Goal: Task Accomplishment & Management: Complete application form

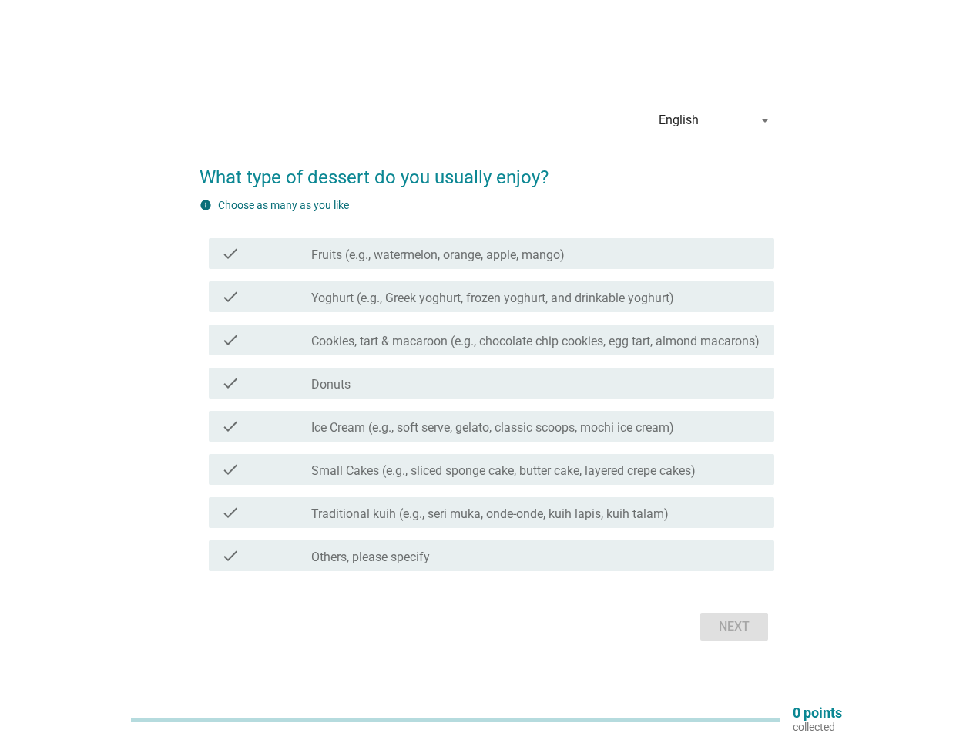
click at [487, 370] on div "check check_box_outline_blank Donuts" at bounding box center [492, 383] width 566 height 31
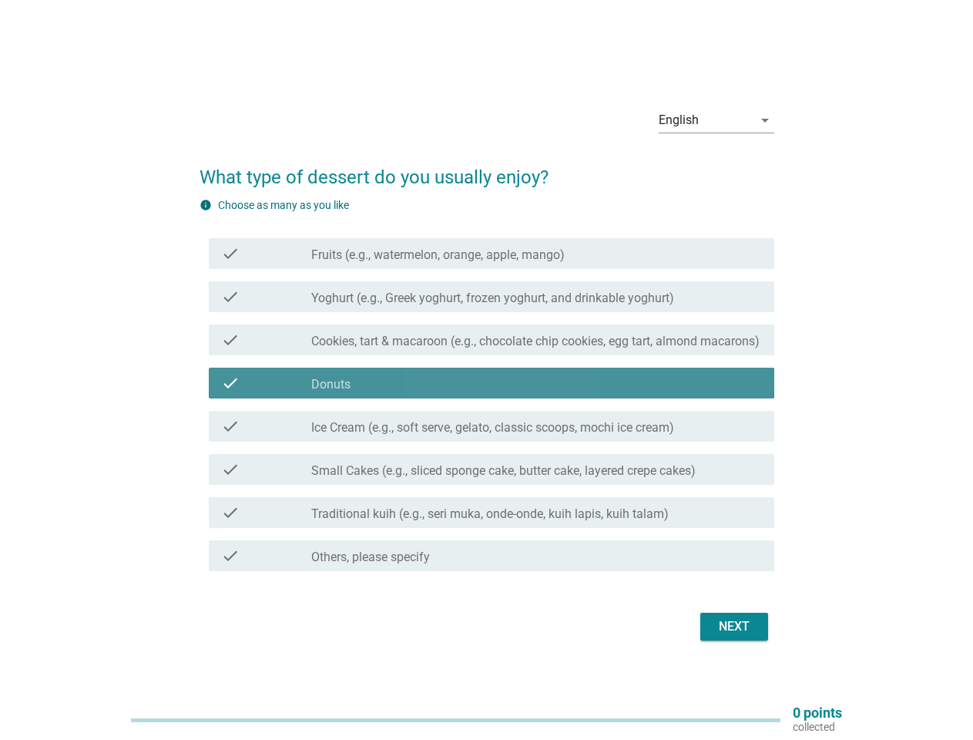
click at [717, 120] on div "English" at bounding box center [706, 120] width 94 height 25
click at [487, 387] on div "check_box_outline_blank Donuts" at bounding box center [536, 383] width 451 height 18
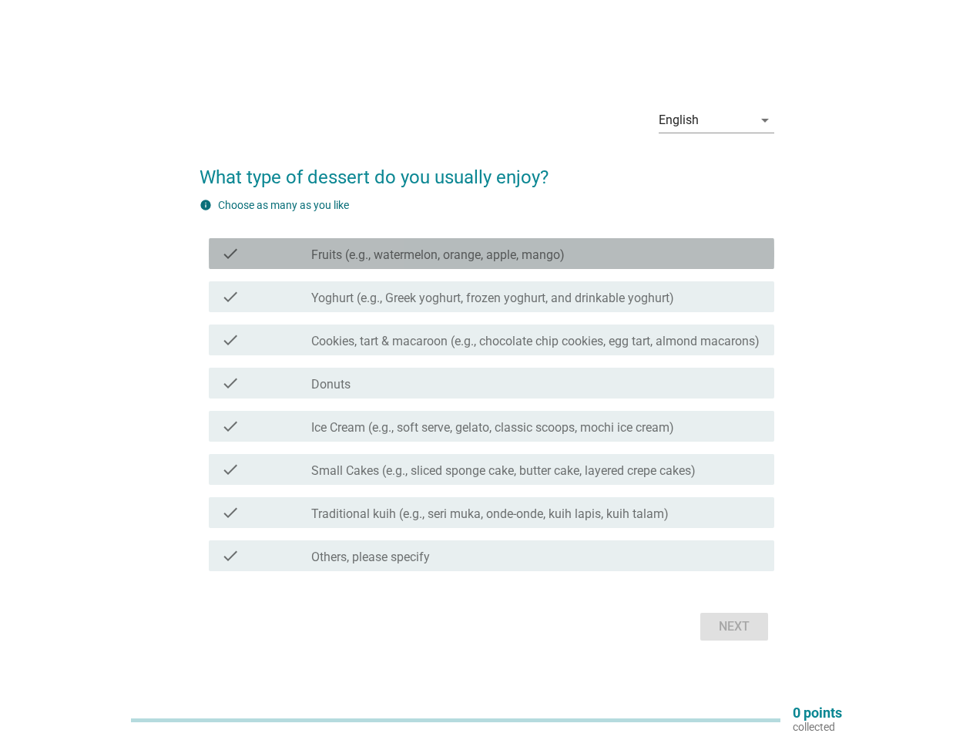
click at [492, 253] on label "Fruits (e.g., watermelon, orange, apple, mango)" at bounding box center [437, 254] width 253 height 15
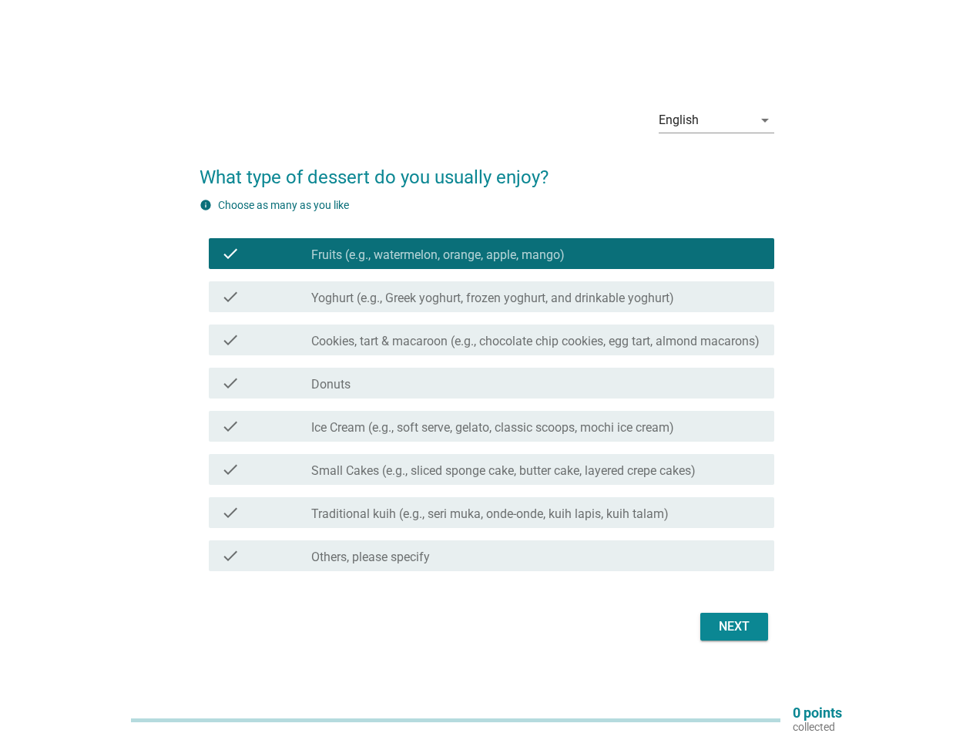
click at [492, 253] on label "Fruits (e.g., watermelon, orange, apple, mango)" at bounding box center [437, 254] width 253 height 15
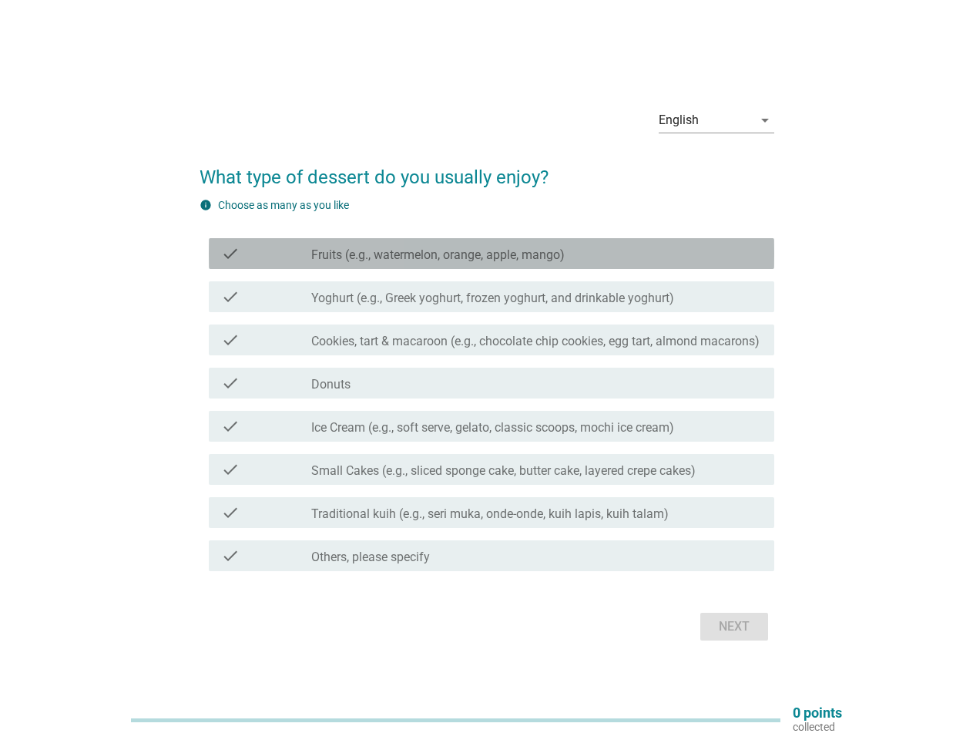
click at [438, 255] on label "Fruits (e.g., watermelon, orange, apple, mango)" at bounding box center [437, 254] width 253 height 15
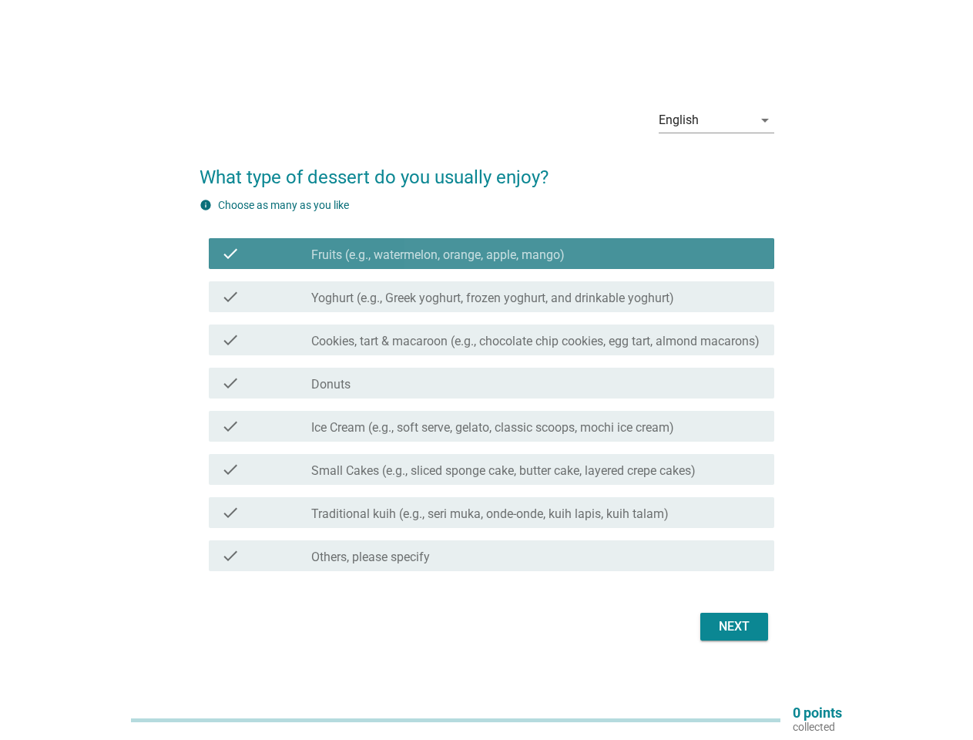
click at [438, 255] on label "Fruits (e.g., watermelon, orange, apple, mango)" at bounding box center [437, 254] width 253 height 15
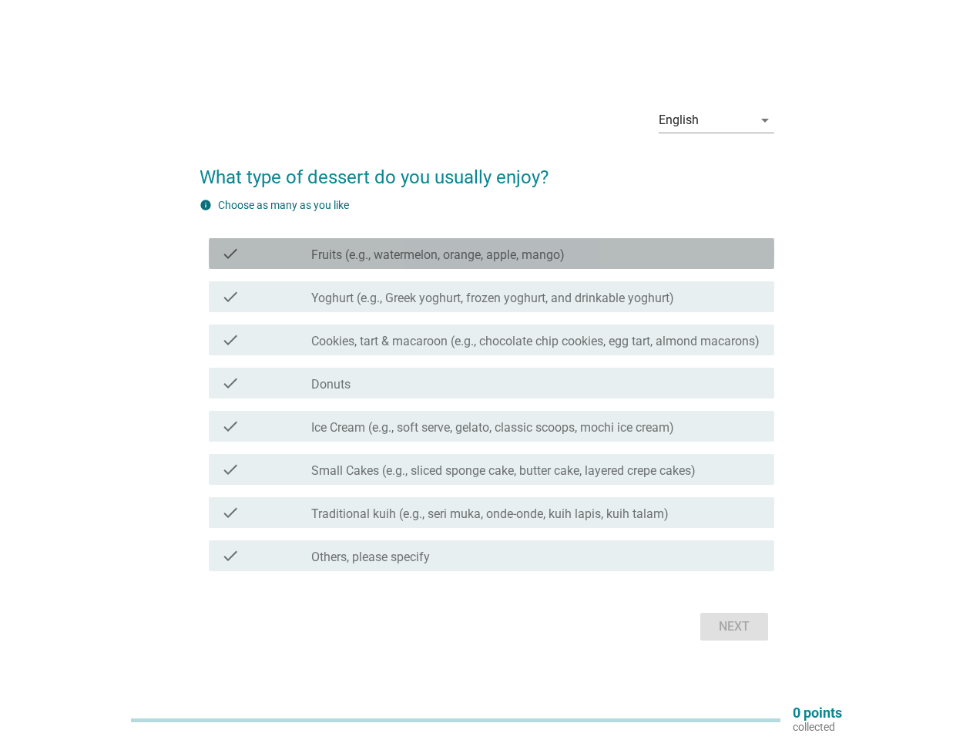
click at [492, 297] on label "Yoghurt (e.g., Greek yoghurt, frozen yoghurt, and drinkable yoghurt)" at bounding box center [492, 297] width 363 height 15
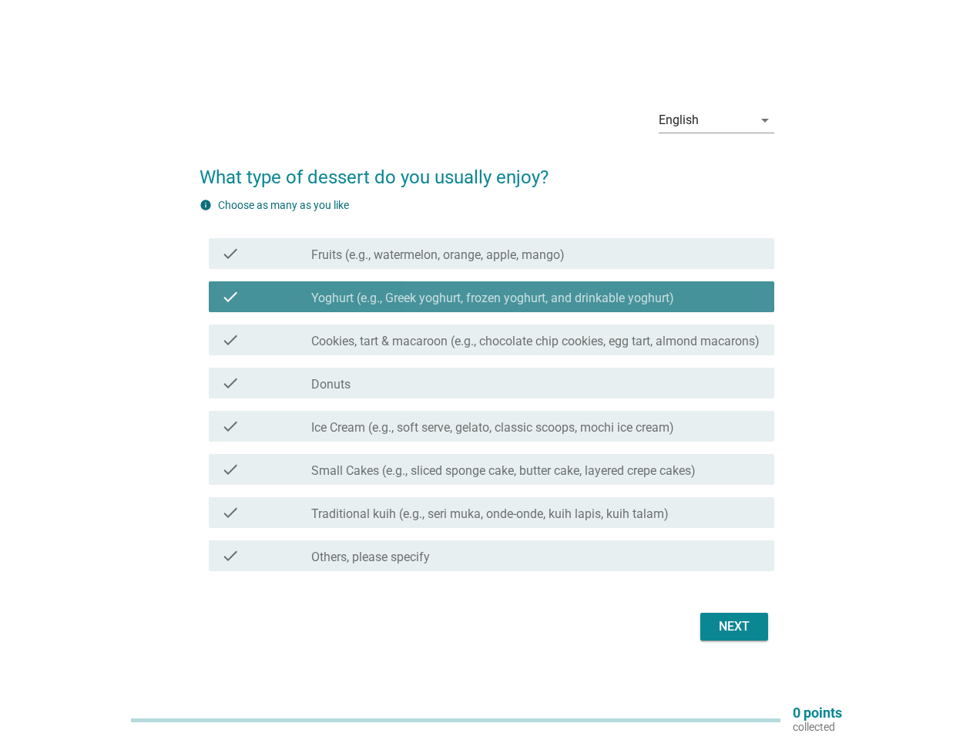
click at [492, 297] on label "Yoghurt (e.g., Greek yoghurt, frozen yoghurt, and drinkable yoghurt)" at bounding box center [492, 297] width 363 height 15
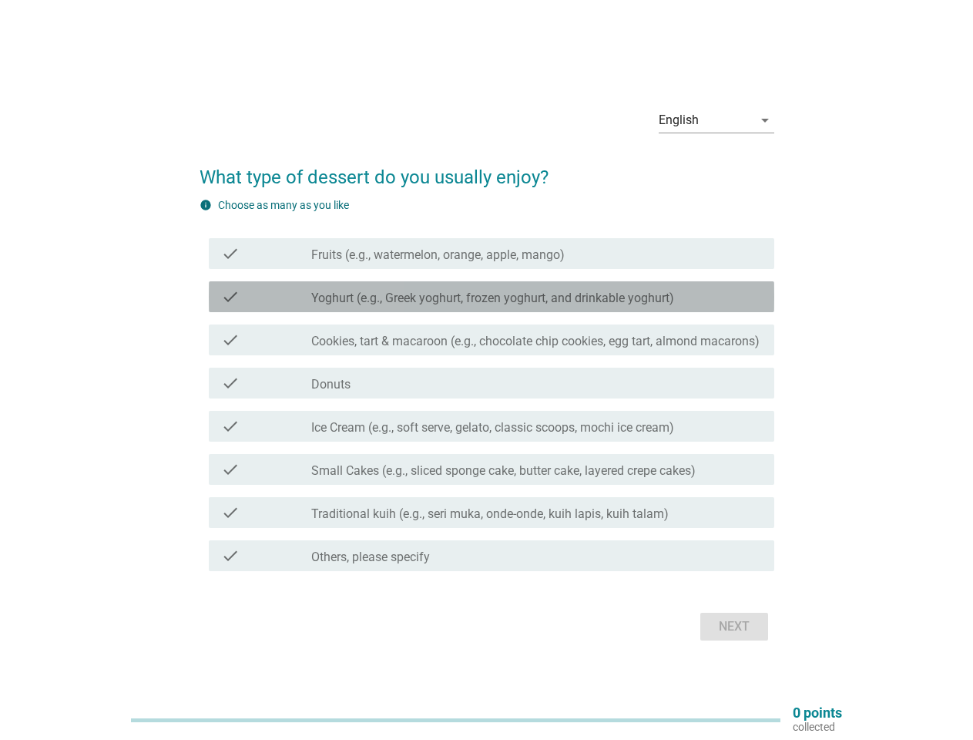
click at [493, 298] on label "Yoghurt (e.g., Greek yoghurt, frozen yoghurt, and drinkable yoghurt)" at bounding box center [492, 297] width 363 height 15
